Goal: Task Accomplishment & Management: Manage account settings

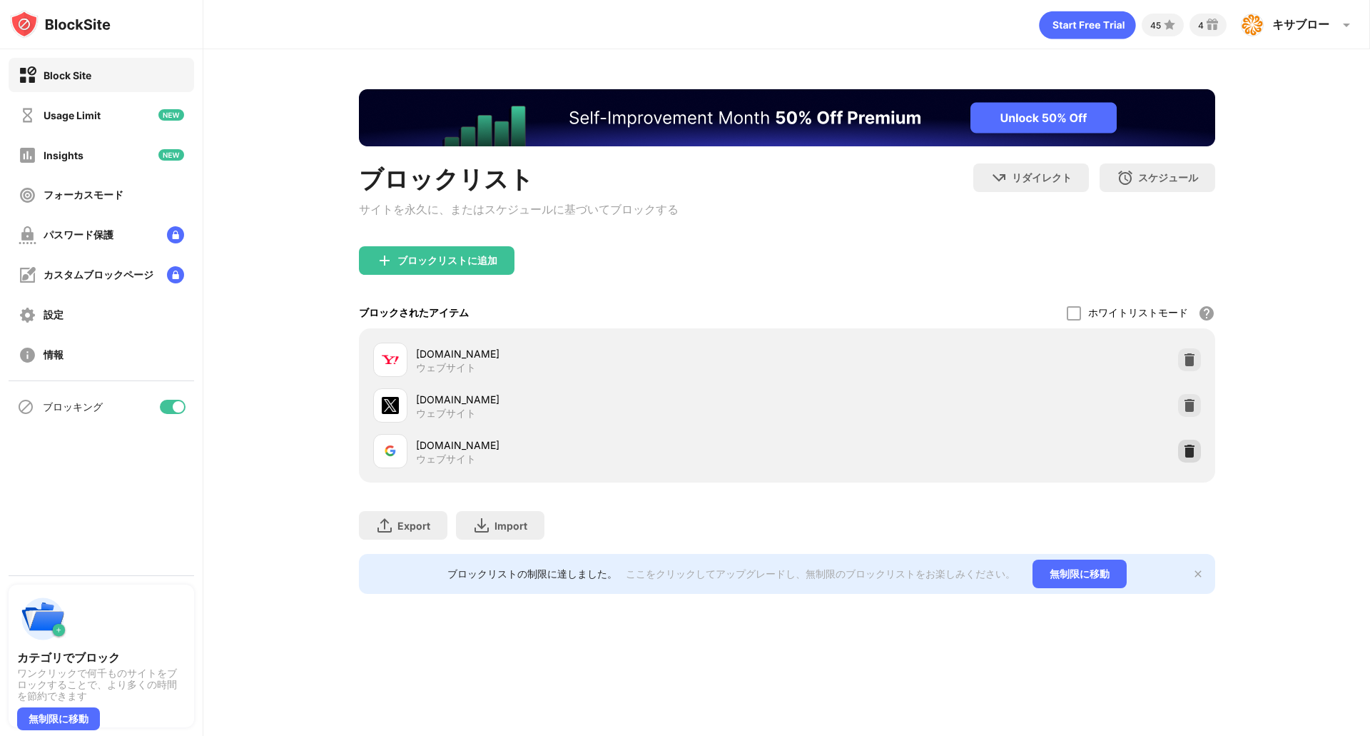
click at [1191, 455] on img at bounding box center [1190, 451] width 14 height 14
